Goal: Check status

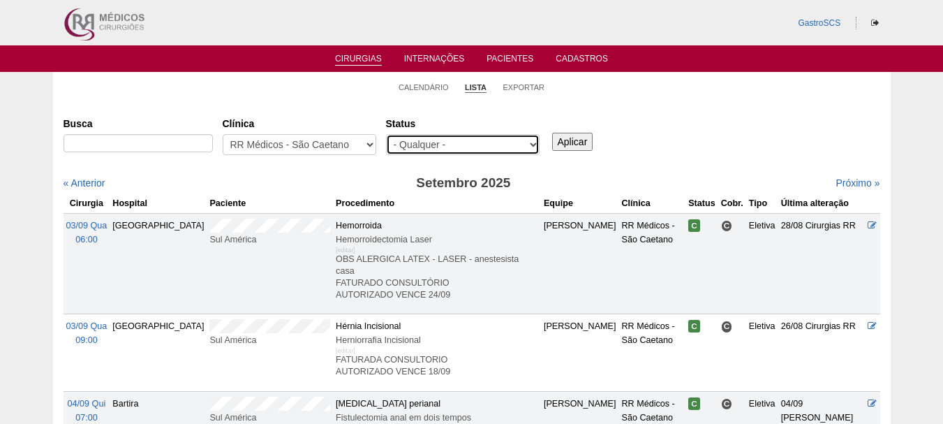
click at [461, 142] on select "- Qualquer - Reservada Confirmada Suspensa Cancelada" at bounding box center [463, 144] width 154 height 21
select select "conf"
click at [386, 134] on select "- Qualquer - Reservada Confirmada Suspensa Cancelada" at bounding box center [463, 144] width 154 height 21
click at [573, 142] on input "Aplicar" at bounding box center [572, 142] width 41 height 18
click at [76, 180] on link "« Anterior" at bounding box center [85, 182] width 42 height 11
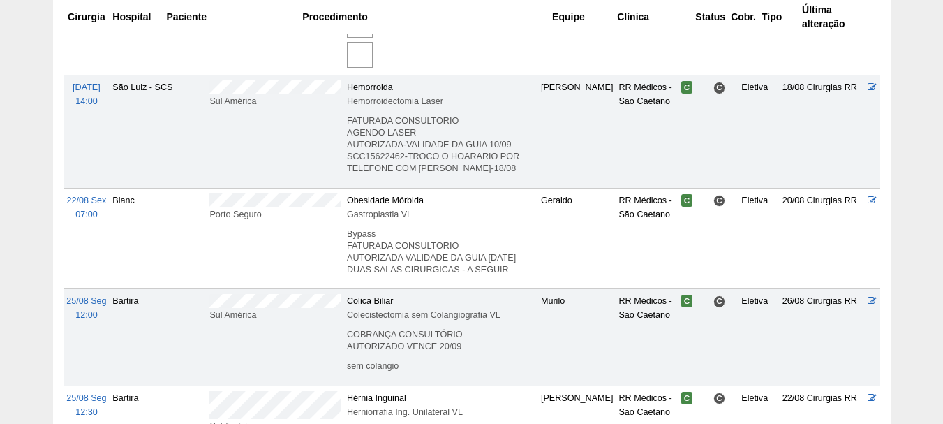
scroll to position [1541, 0]
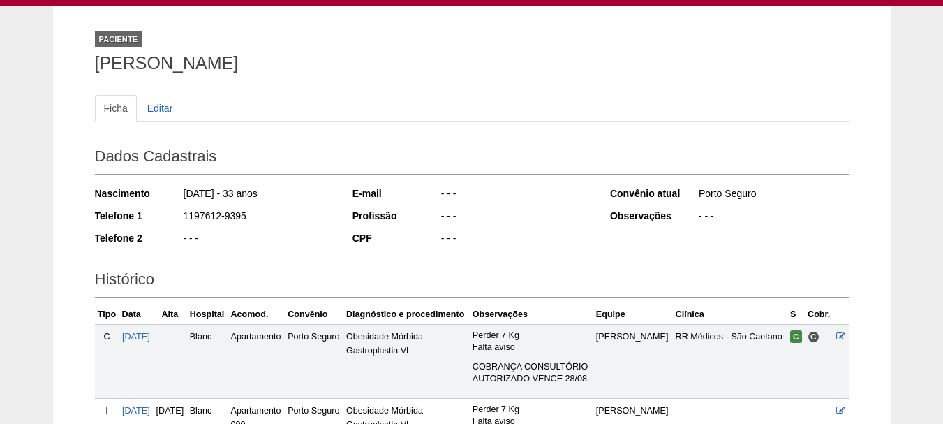
scroll to position [233, 0]
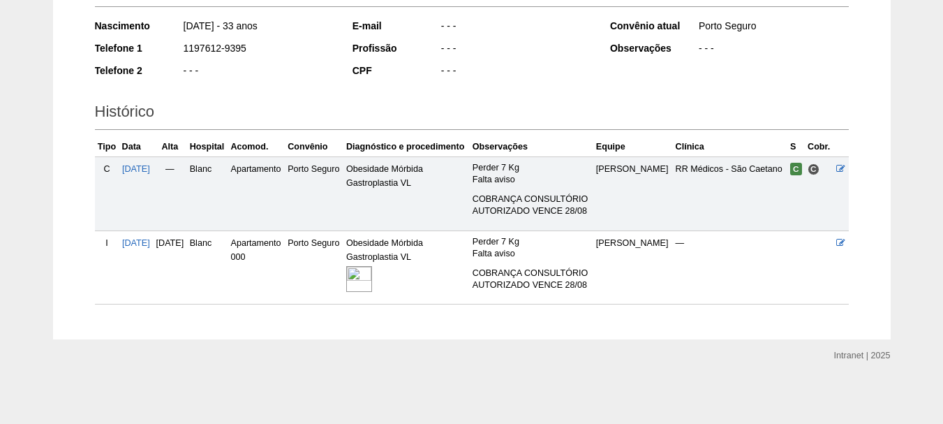
click at [372, 283] on img at bounding box center [359, 279] width 26 height 26
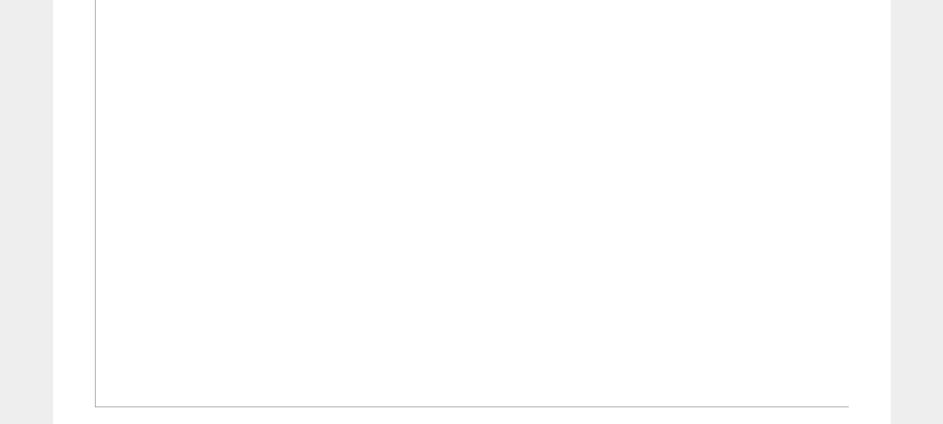
scroll to position [419, 0]
